Goal: Information Seeking & Learning: Learn about a topic

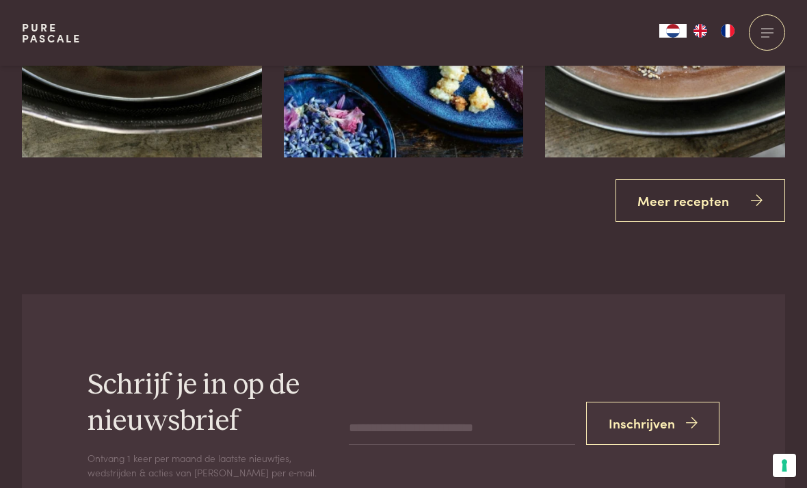
scroll to position [2653, 0]
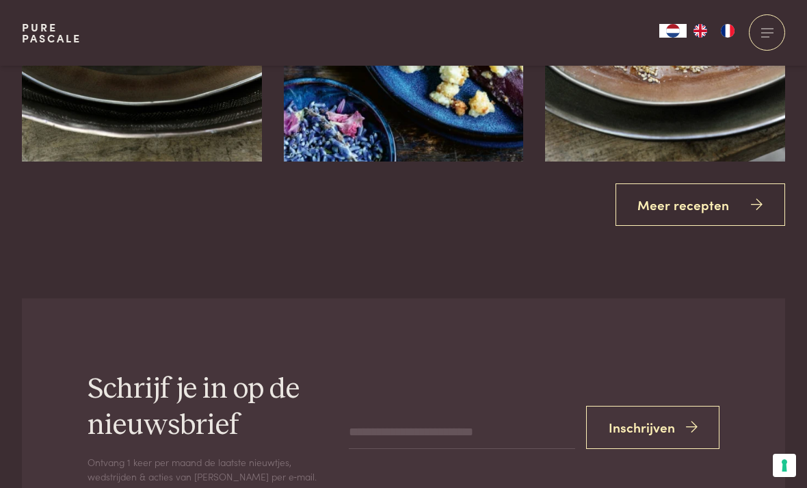
click at [746, 200] on link "Meer recepten" at bounding box center [700, 204] width 170 height 43
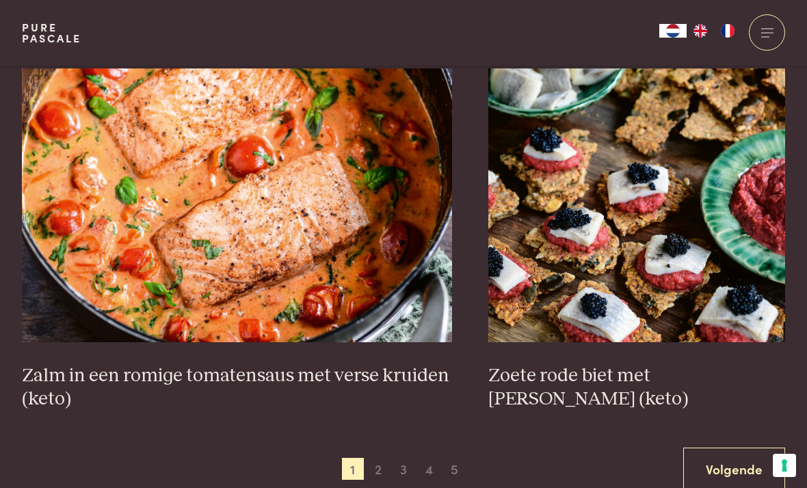
scroll to position [2315, 0]
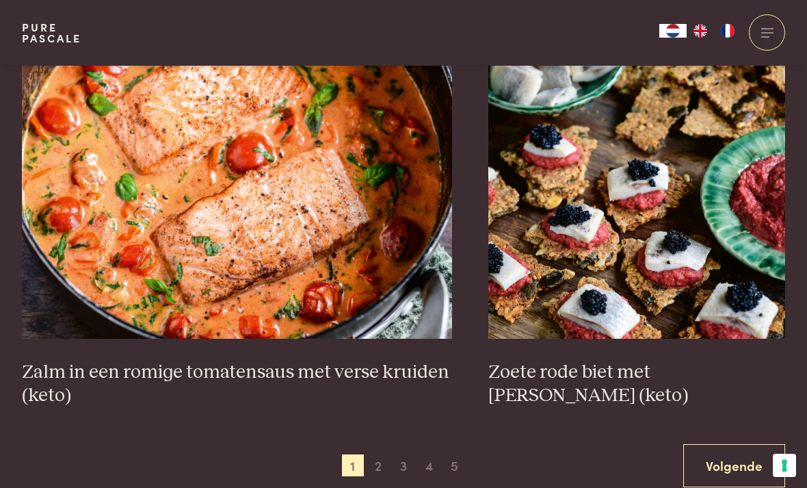
click at [735, 454] on link "Volgende" at bounding box center [734, 465] width 102 height 43
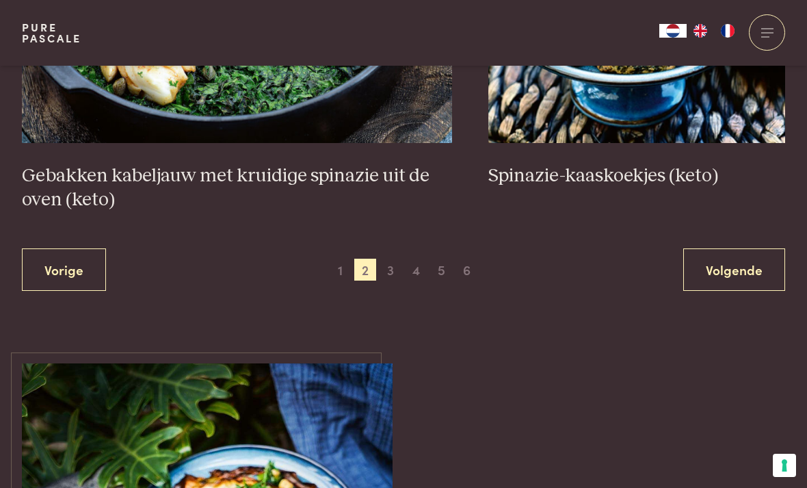
scroll to position [2578, 0]
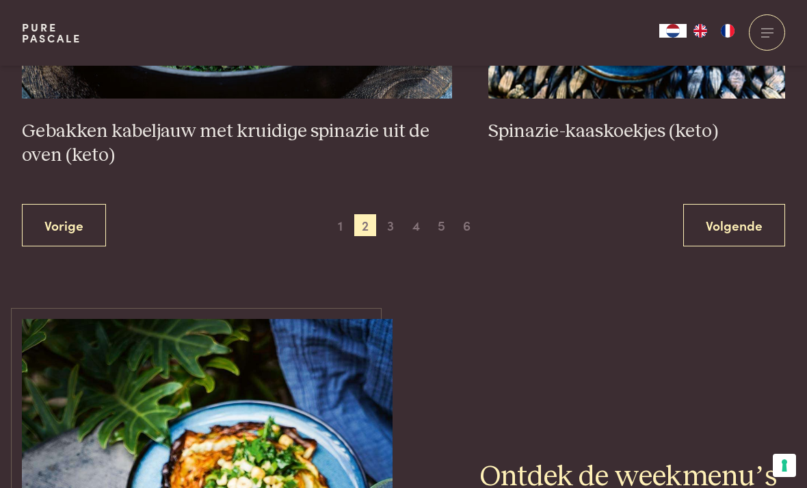
click at [767, 234] on link "Volgende" at bounding box center [734, 225] width 102 height 43
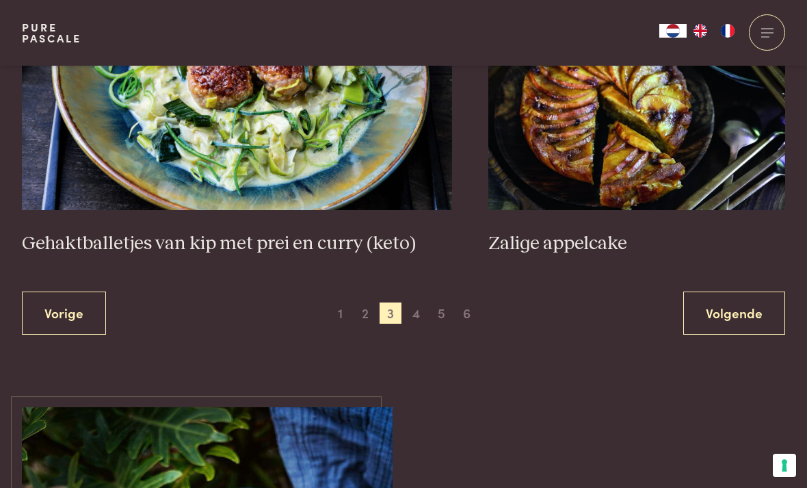
click at [758, 313] on link "Volgende" at bounding box center [734, 312] width 102 height 43
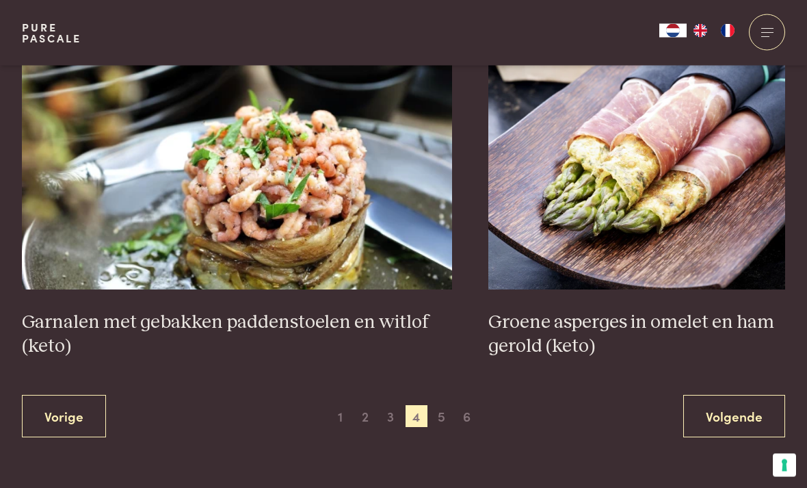
scroll to position [2393, 0]
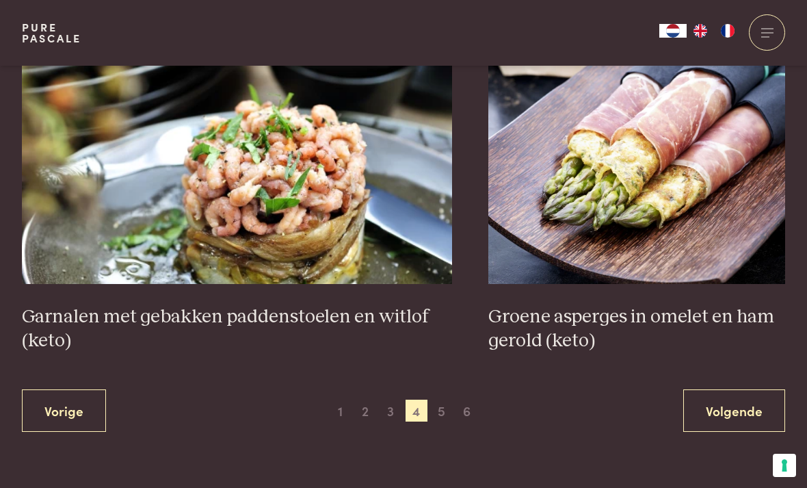
click at [89, 403] on link "Vorige" at bounding box center [64, 410] width 84 height 43
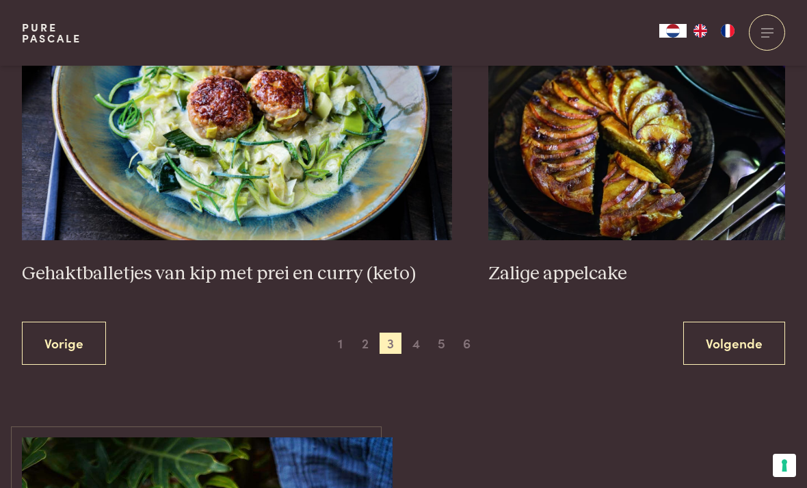
scroll to position [2538, 0]
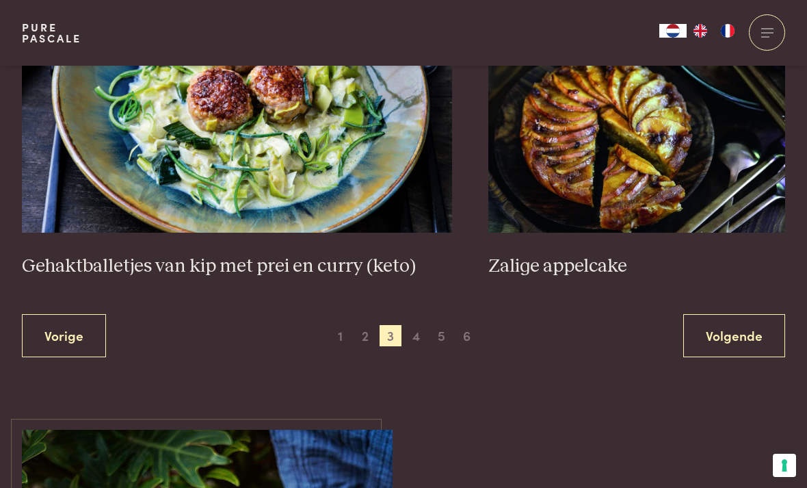
click at [362, 331] on span "2" at bounding box center [365, 336] width 22 height 22
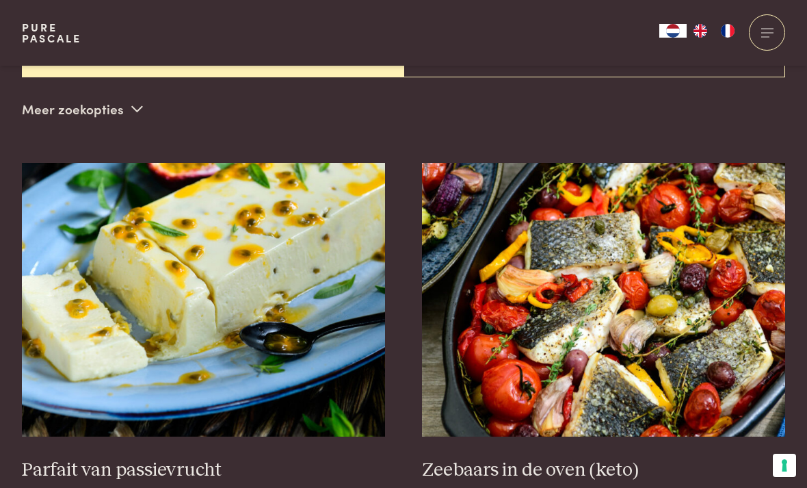
scroll to position [416, 0]
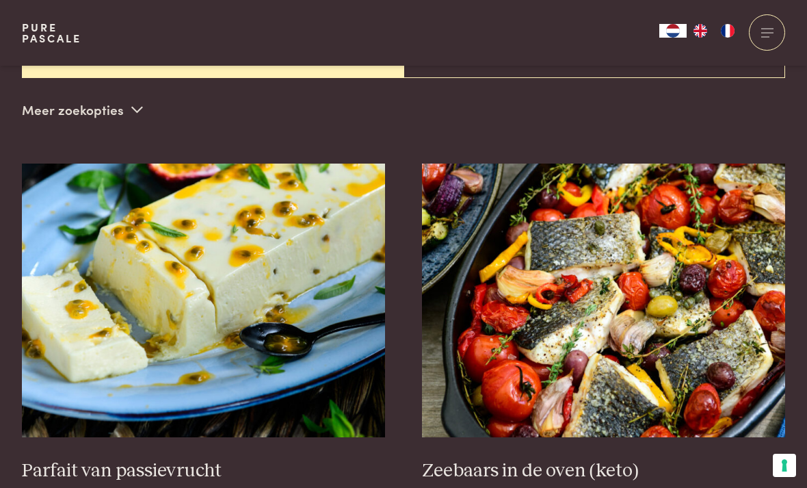
click at [486, 364] on img at bounding box center [604, 300] width 364 height 274
